Goal: Navigation & Orientation: Understand site structure

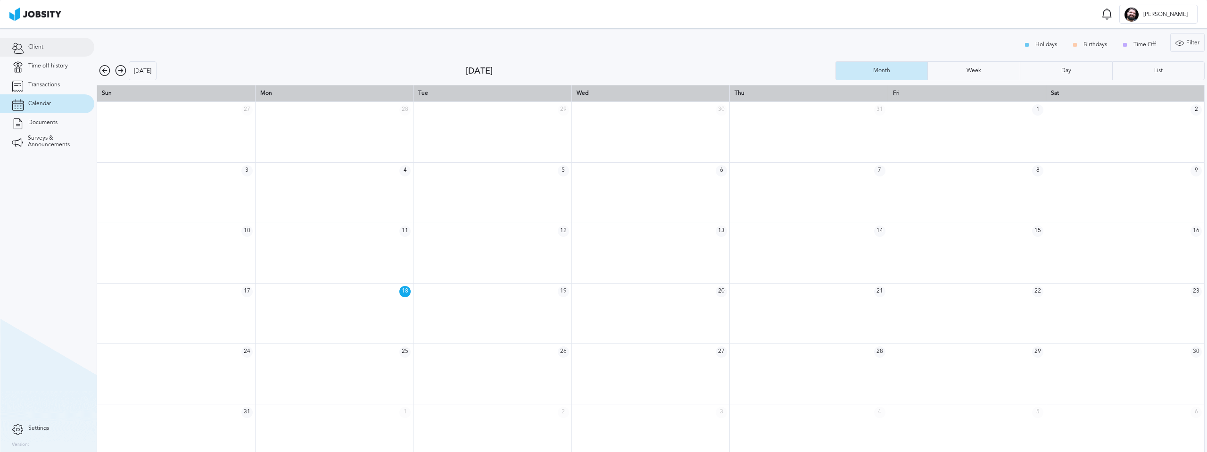
click at [40, 49] on span "Client" at bounding box center [35, 47] width 15 height 7
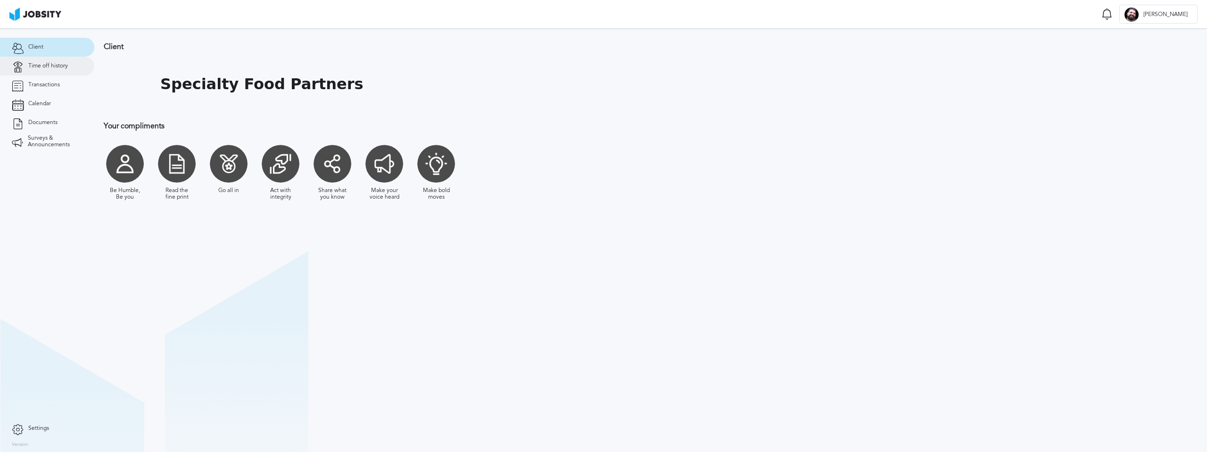
click at [44, 64] on span "Time off history" at bounding box center [48, 66] width 40 height 7
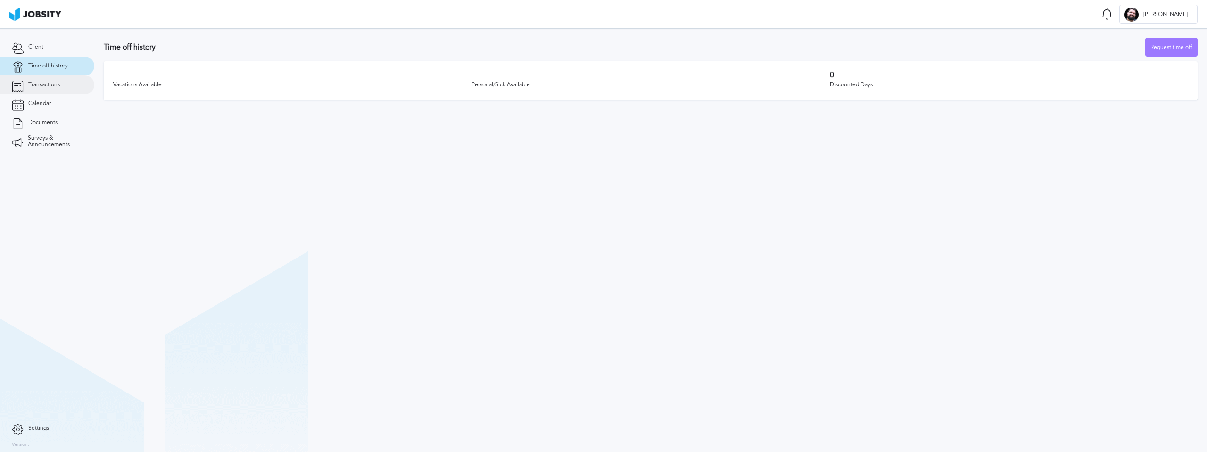
click at [45, 91] on link "Transactions" at bounding box center [47, 84] width 94 height 19
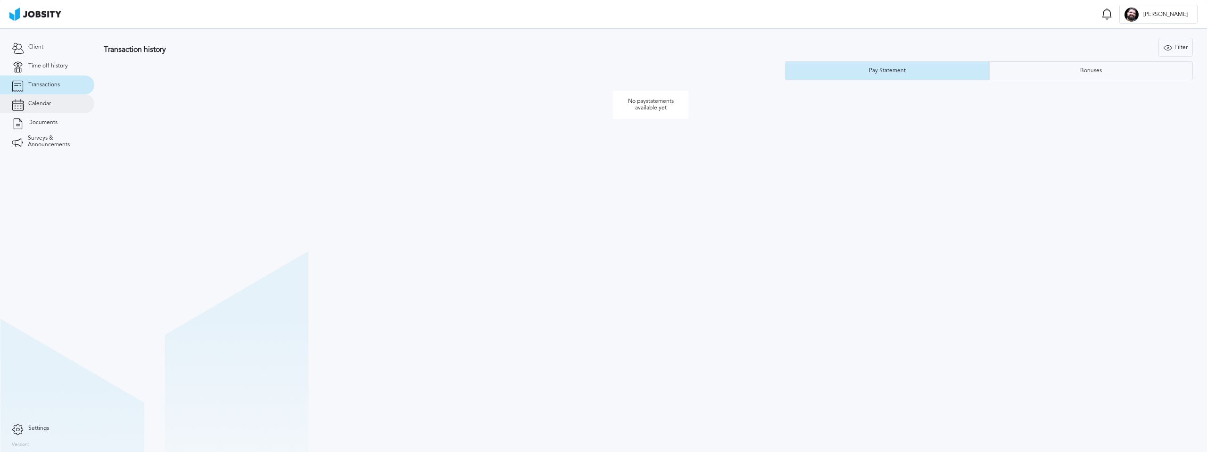
click at [45, 105] on span "Calendar" at bounding box center [39, 103] width 23 height 7
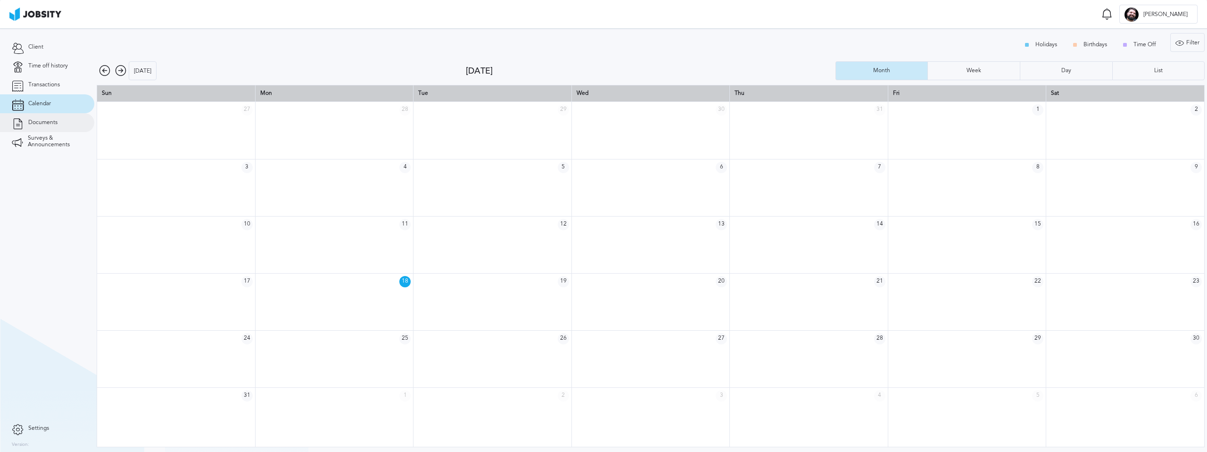
click at [48, 127] on link "Documents" at bounding box center [47, 122] width 94 height 19
